Goal: Information Seeking & Learning: Learn about a topic

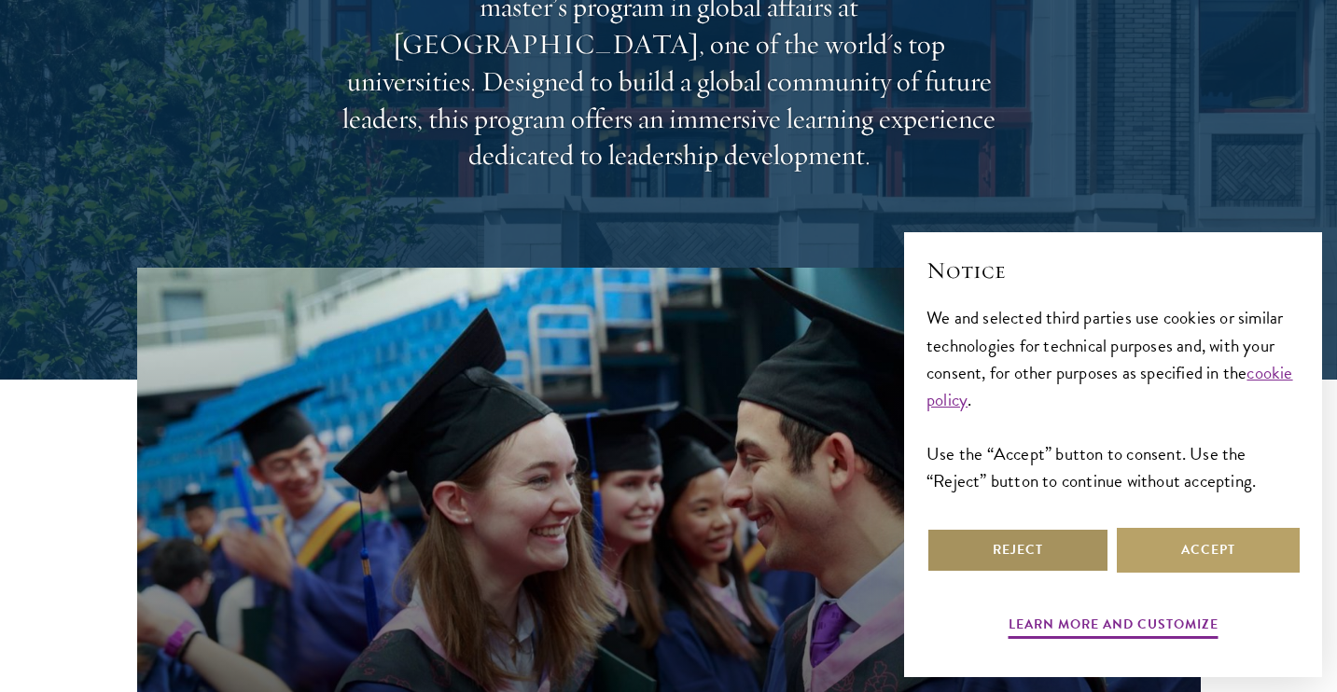
click at [1048, 543] on button "Reject" at bounding box center [1017, 550] width 183 height 45
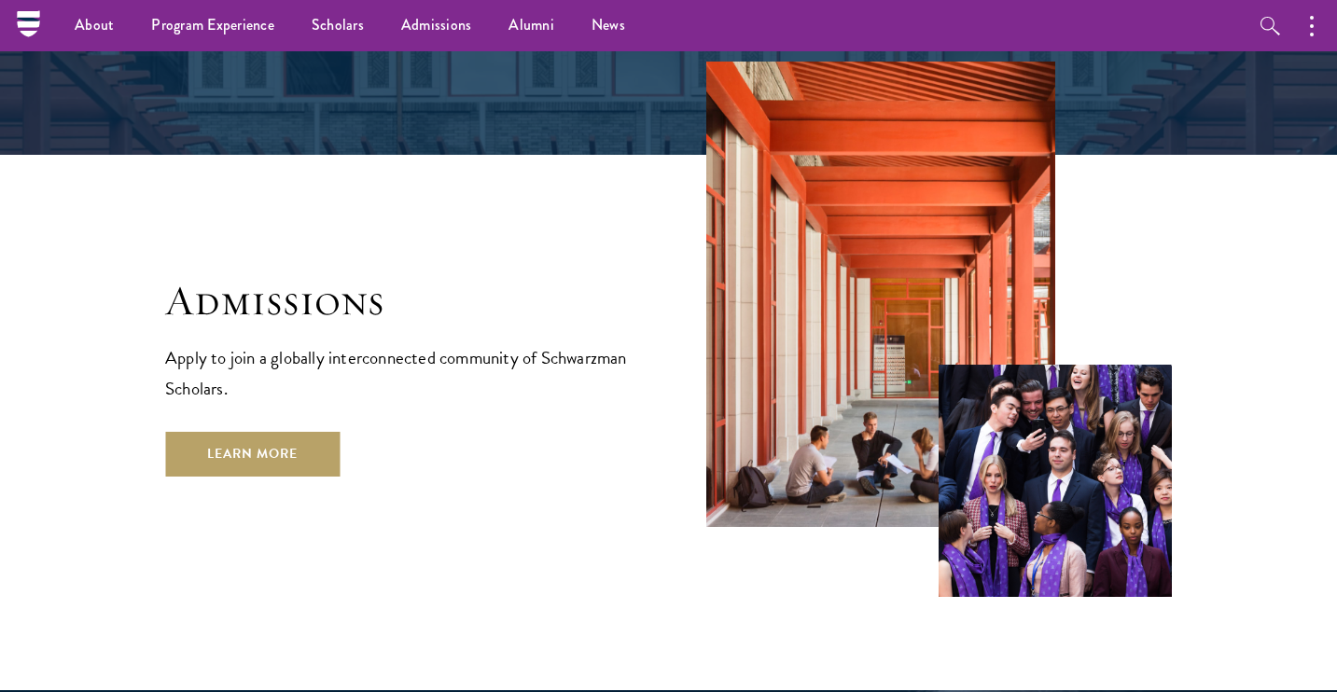
scroll to position [2969, 0]
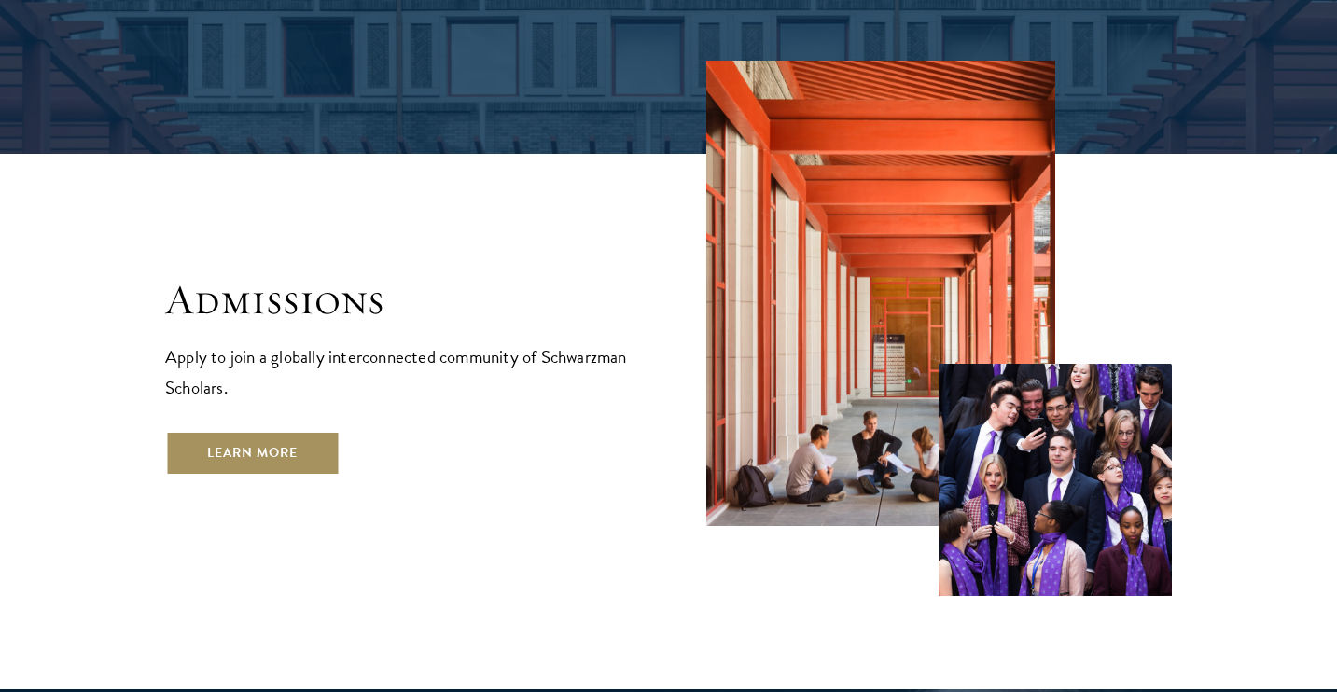
click at [306, 431] on link "Learn More" at bounding box center [252, 453] width 174 height 45
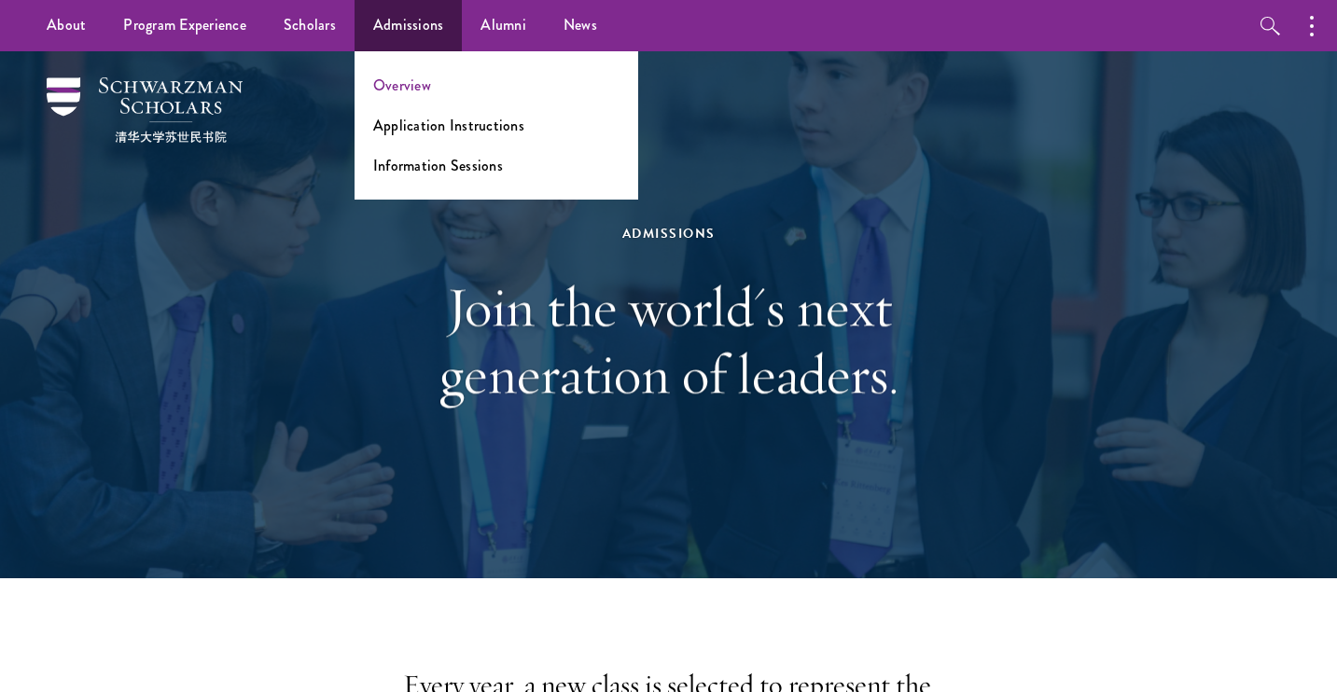
click at [387, 83] on link "Overview" at bounding box center [402, 85] width 58 height 21
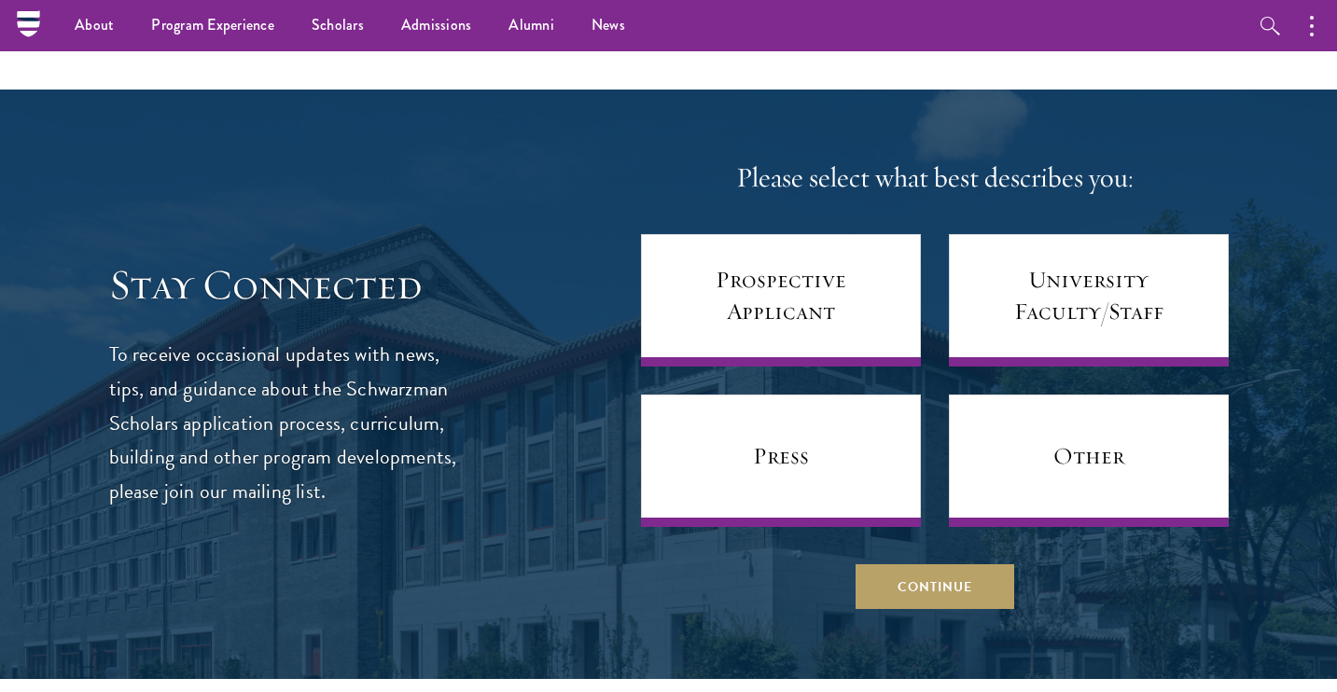
scroll to position [7199, 0]
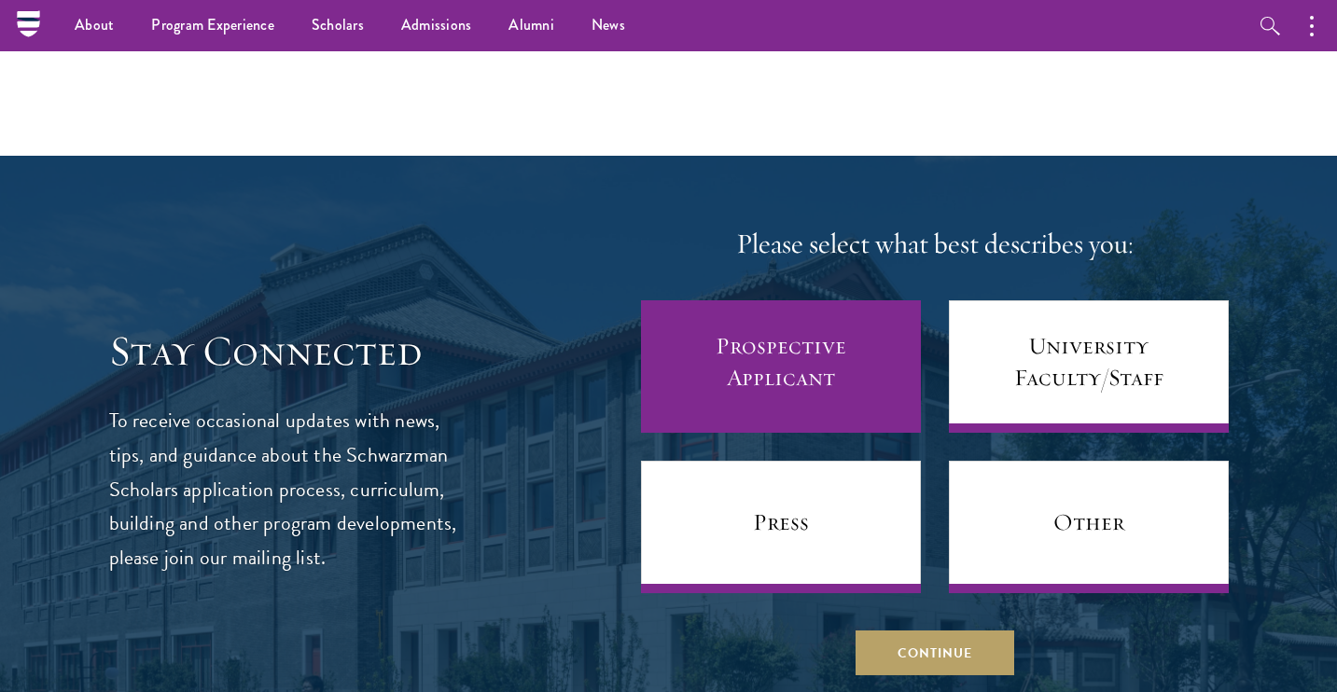
click at [731, 330] on link "Prospective Applicant" at bounding box center [781, 366] width 280 height 132
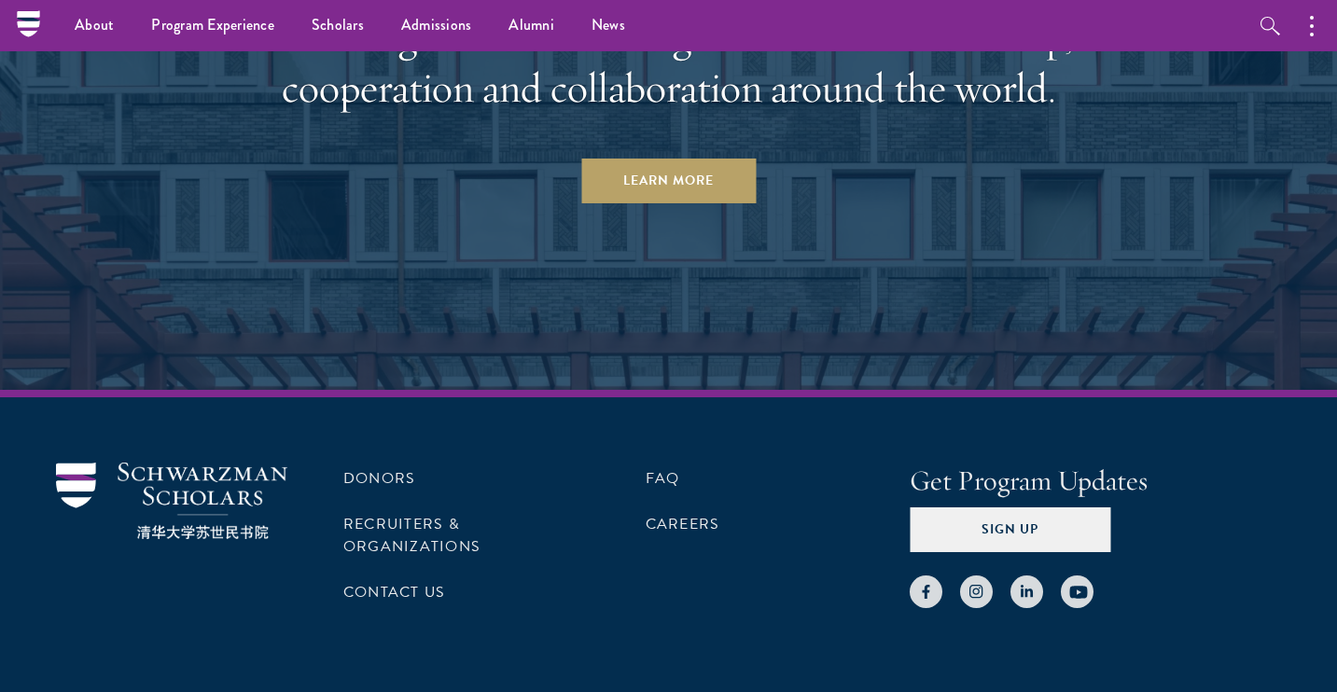
scroll to position [9147, 0]
click at [669, 464] on li "FAQ" at bounding box center [750, 480] width 209 height 32
click at [664, 468] on link "FAQ" at bounding box center [663, 479] width 35 height 22
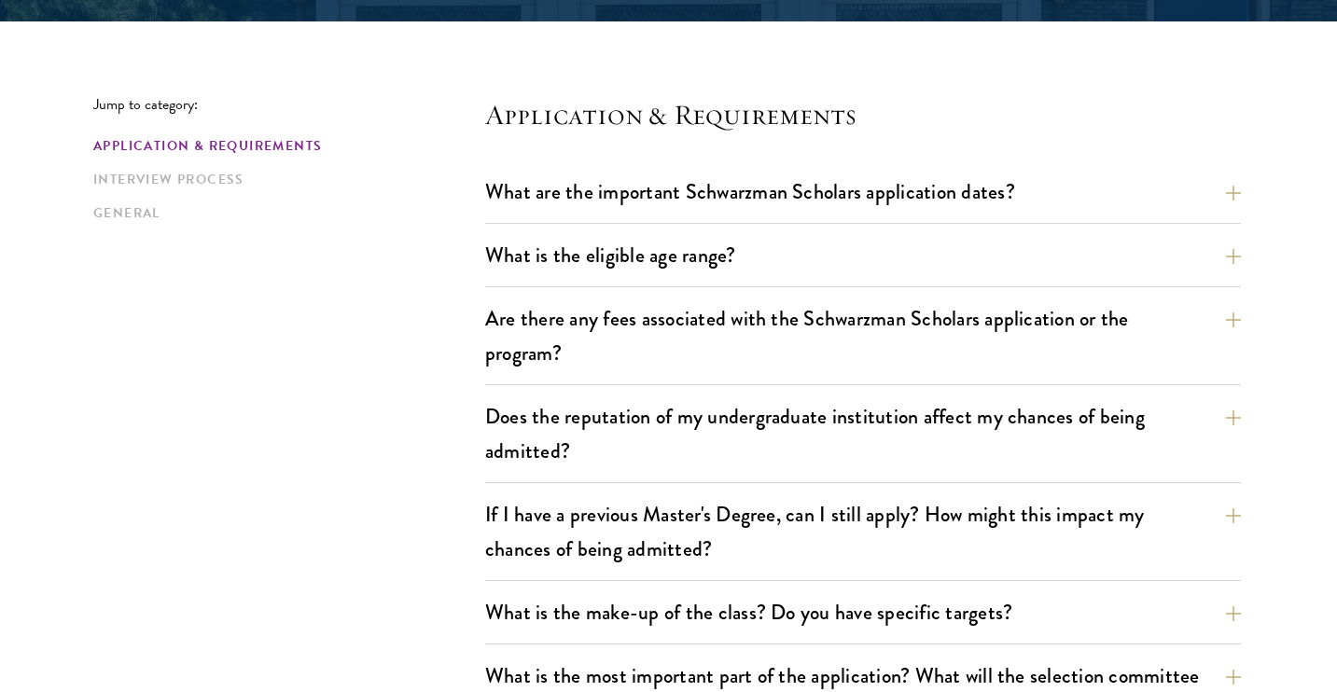
scroll to position [459, 0]
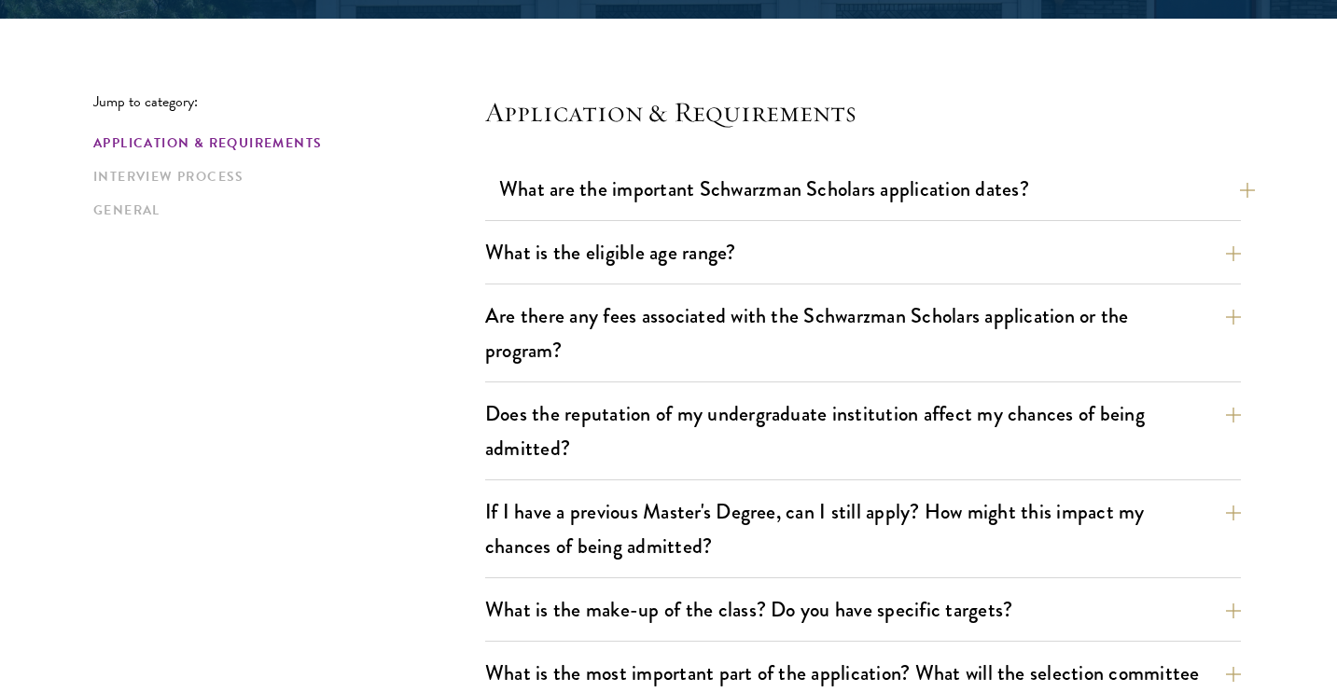
click at [707, 185] on button "What are the important Schwarzman Scholars application dates?" at bounding box center [877, 189] width 756 height 42
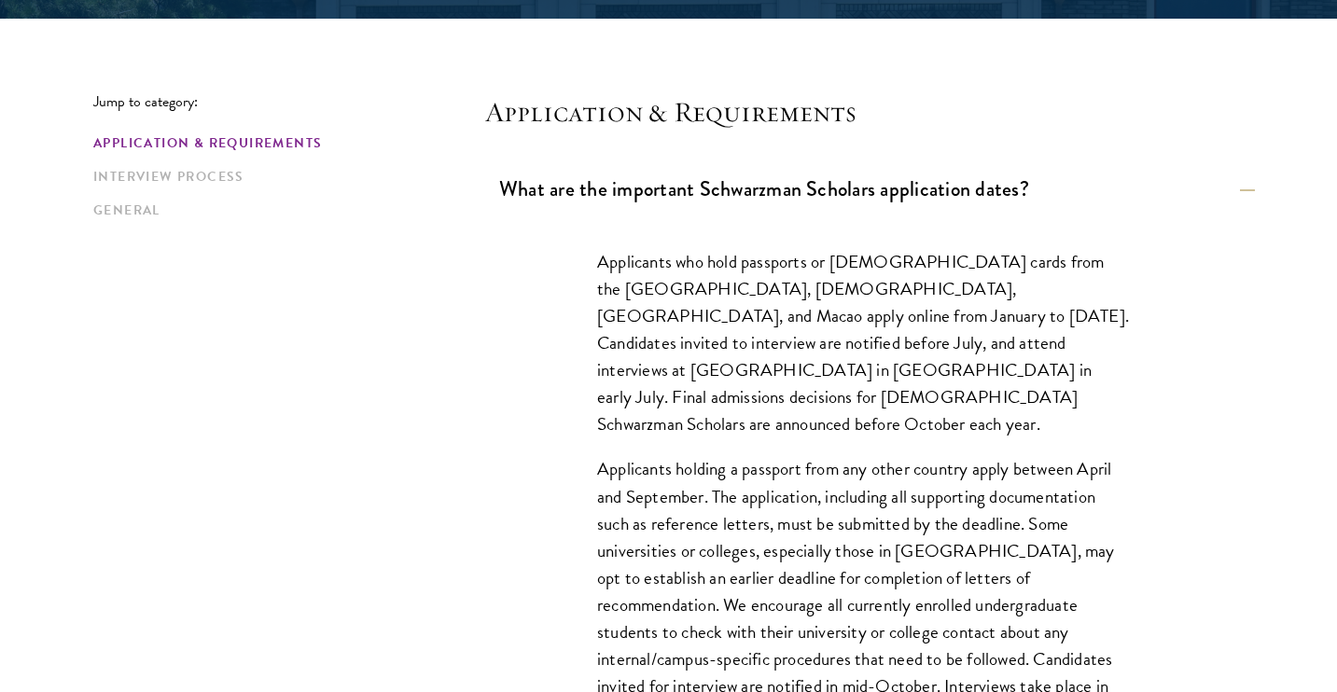
click at [707, 185] on button "What are the important Schwarzman Scholars application dates?" at bounding box center [877, 189] width 756 height 42
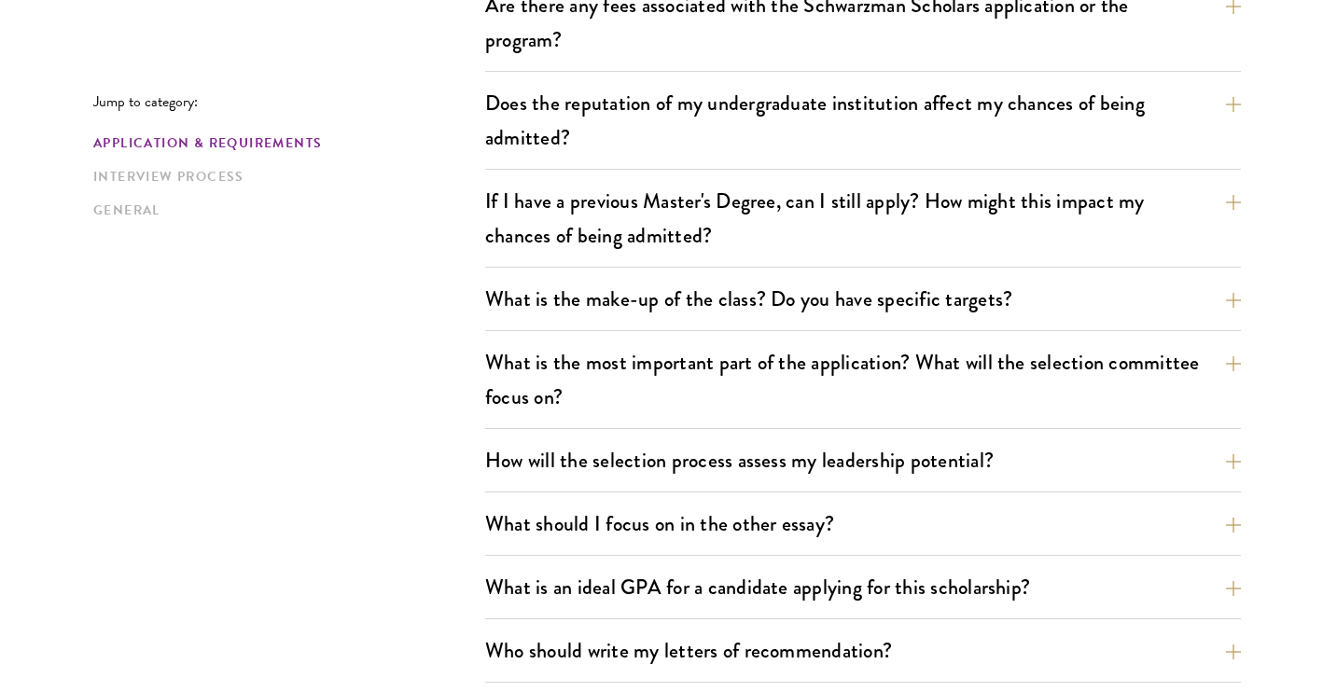
scroll to position [771, 0]
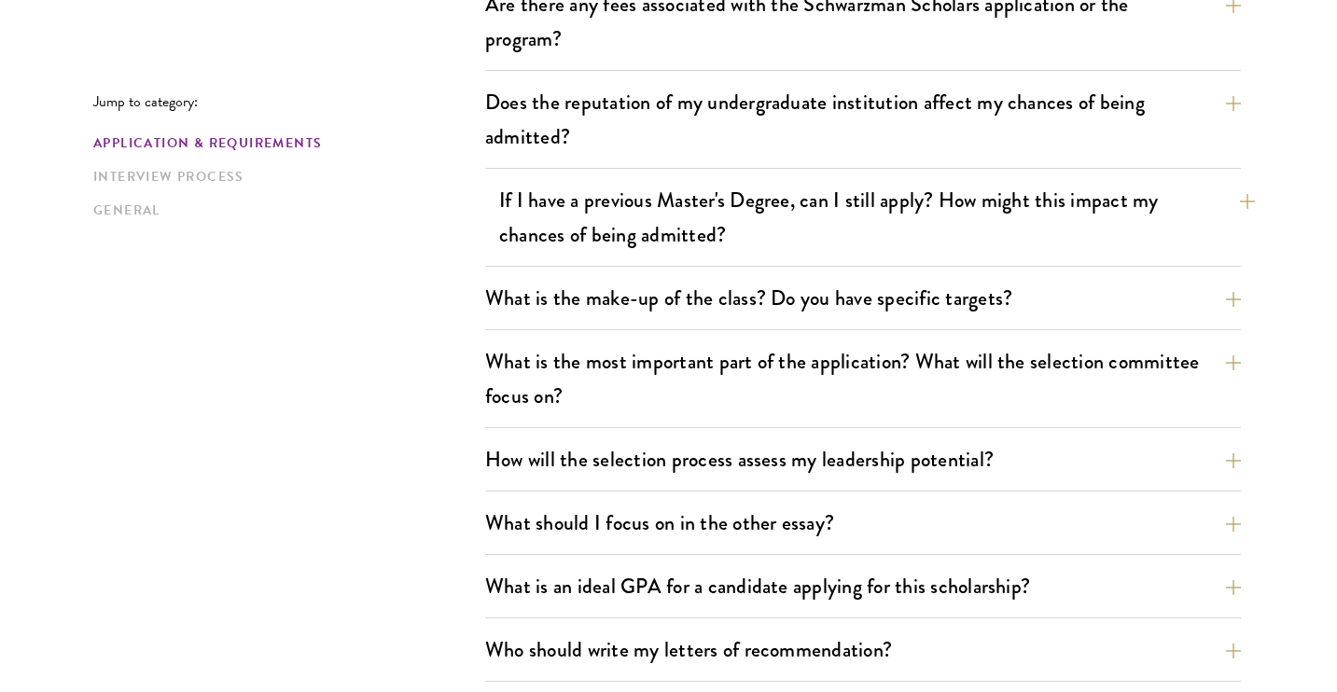
click at [707, 185] on button "If I have a previous Master's Degree, can I still apply? How might this impact …" at bounding box center [877, 217] width 756 height 77
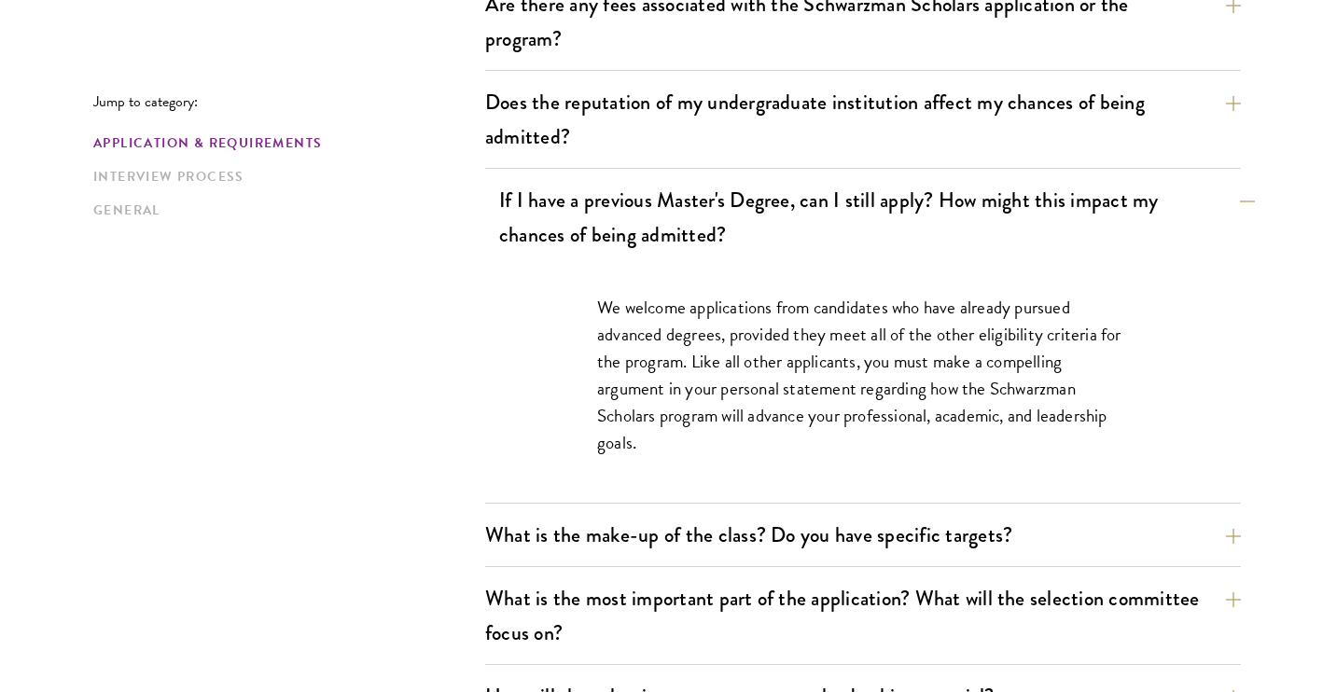
click at [706, 183] on button "If I have a previous Master's Degree, can I still apply? How might this impact …" at bounding box center [877, 217] width 756 height 77
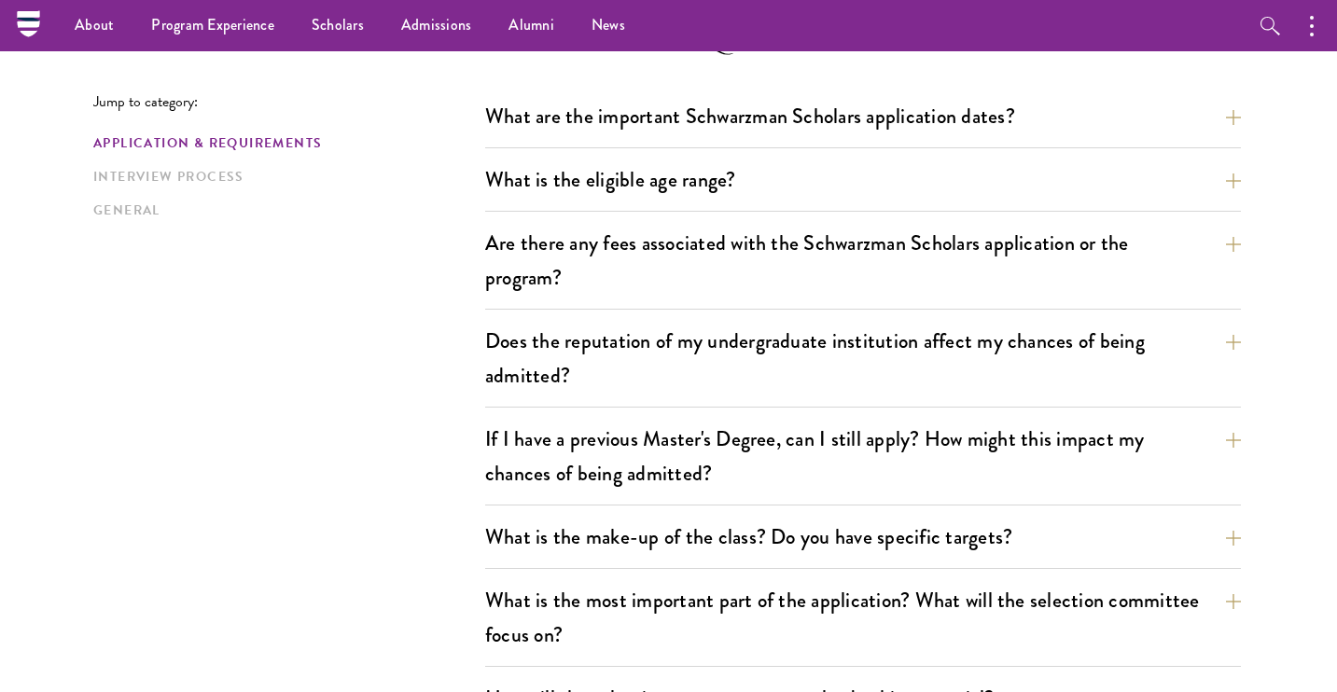
scroll to position [530, 0]
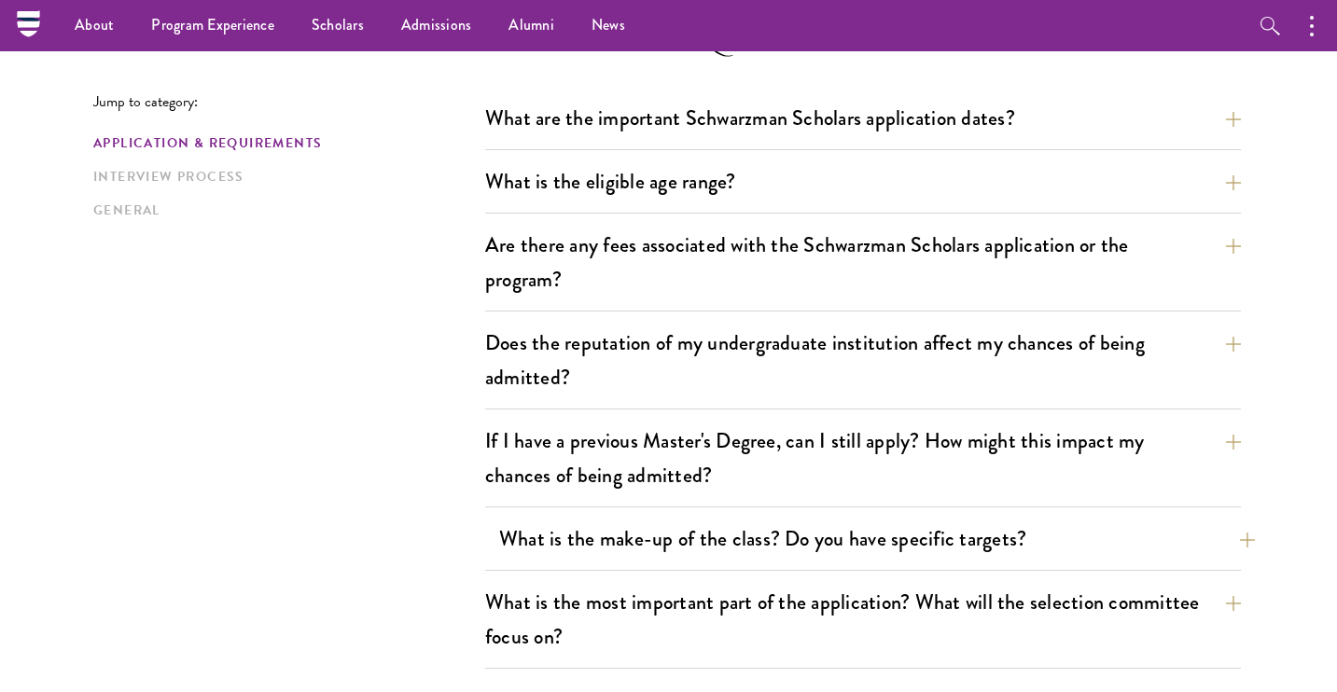
click at [578, 533] on button "What is the make-up of the class? Do you have specific targets?" at bounding box center [877, 539] width 756 height 42
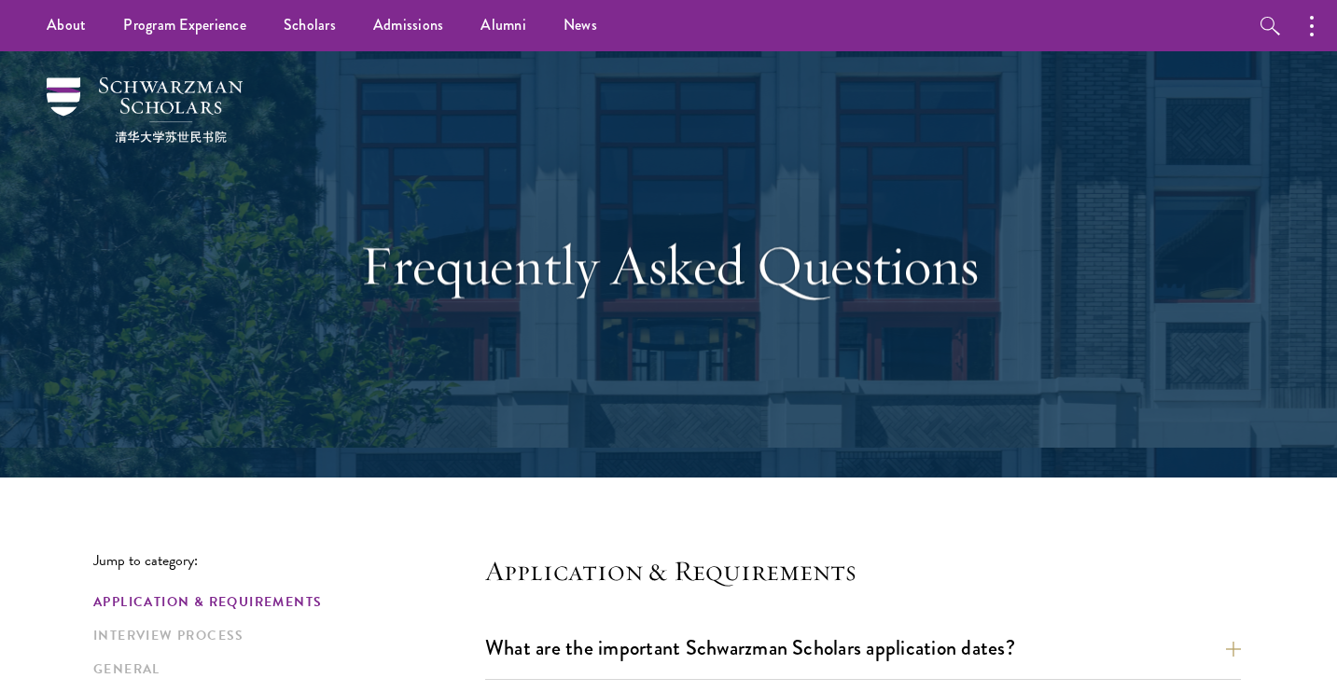
scroll to position [0, 0]
